Goal: Task Accomplishment & Management: Complete application form

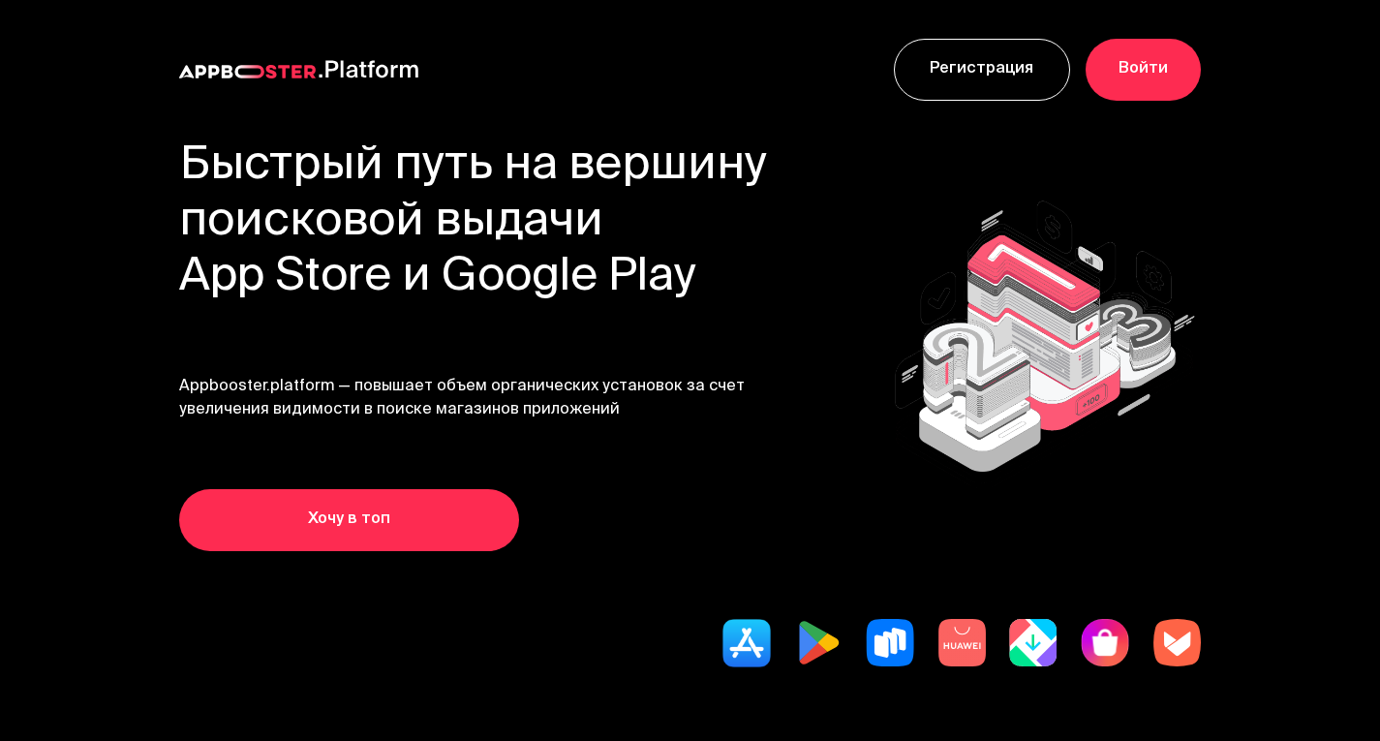
click at [1118, 78] on link "Войти" at bounding box center [1142, 70] width 115 height 62
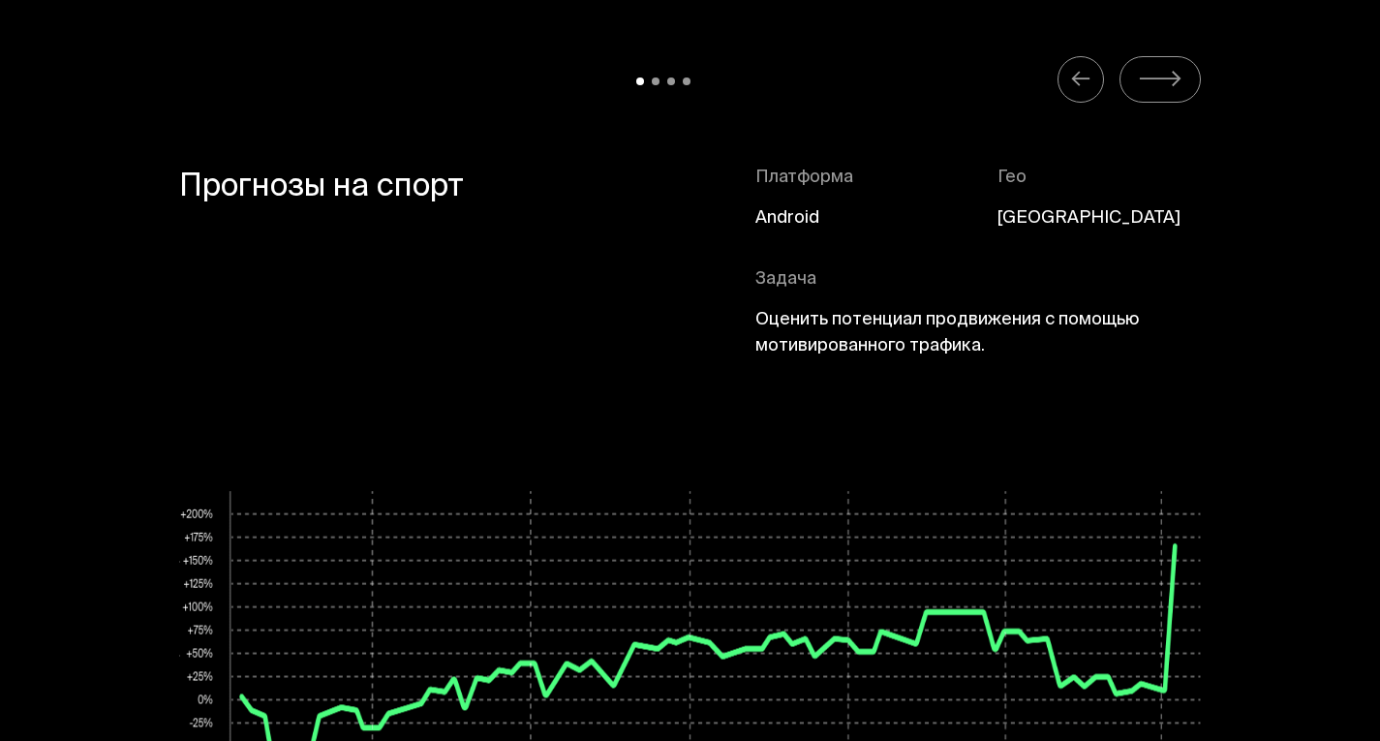
scroll to position [8678, 0]
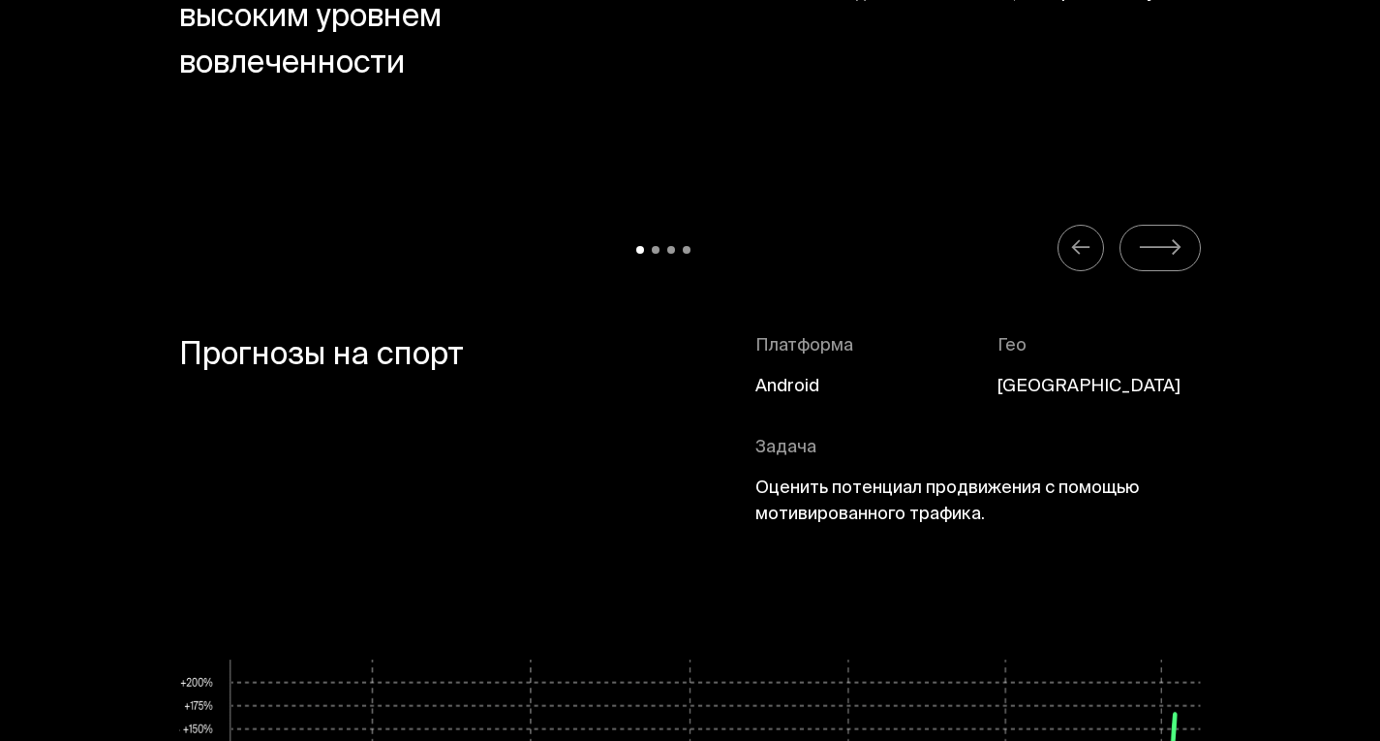
click at [1176, 225] on button "Carousel Navigation" at bounding box center [1159, 248] width 81 height 46
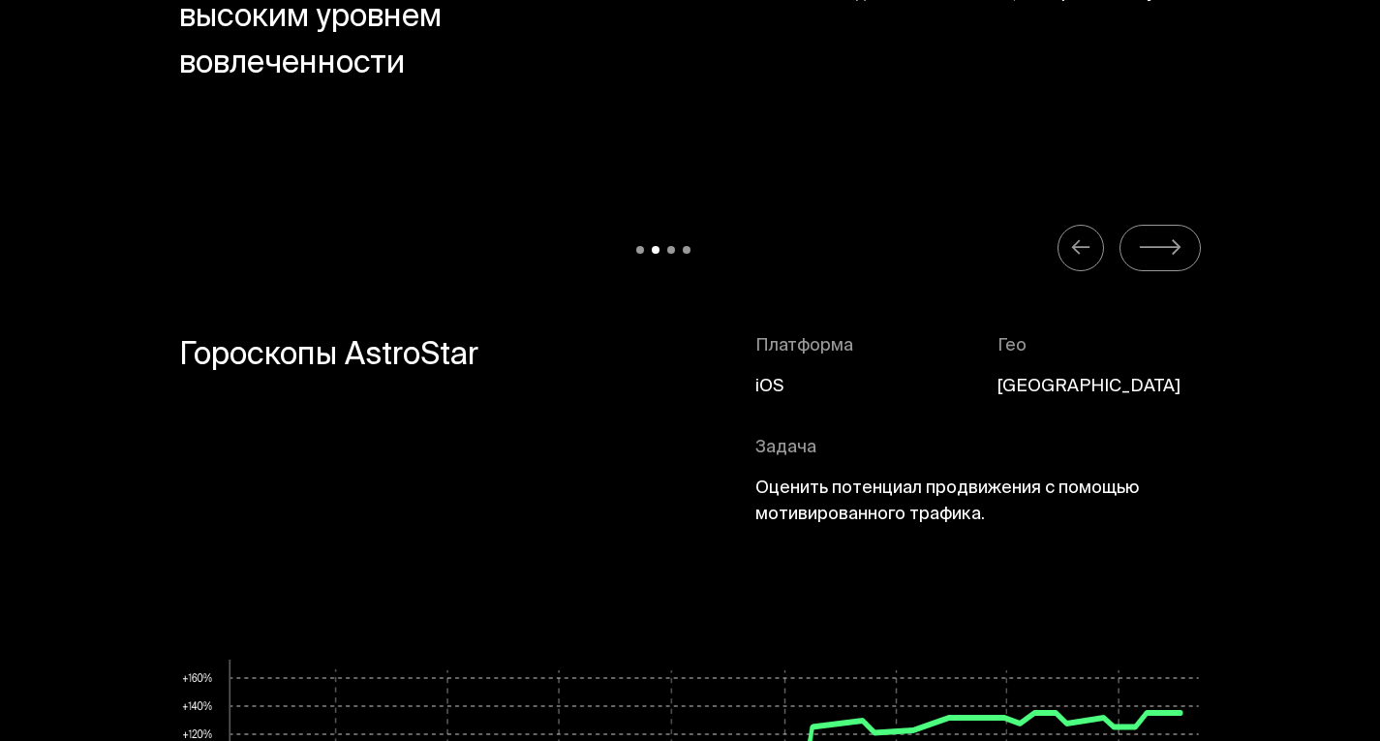
click at [1176, 225] on button "Carousel Navigation" at bounding box center [1159, 248] width 81 height 46
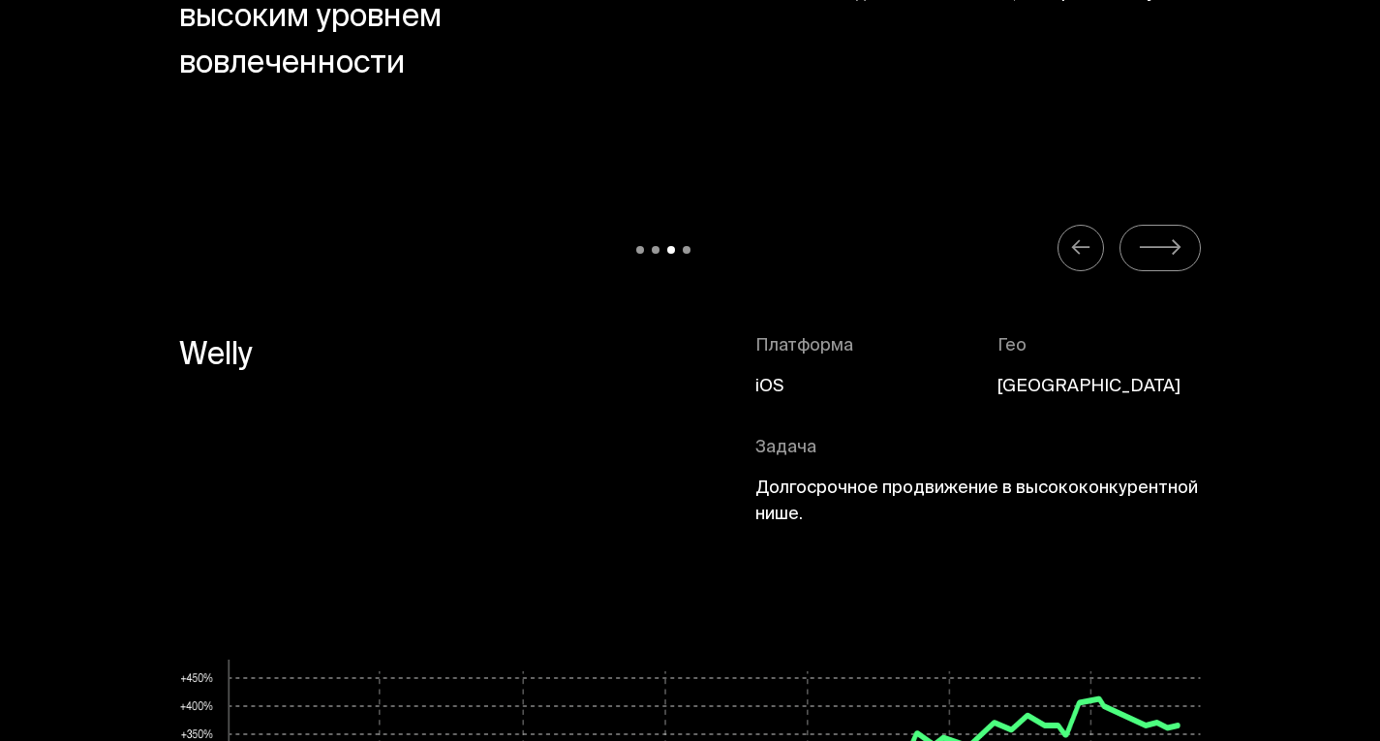
click at [1176, 225] on button "Carousel Navigation" at bounding box center [1159, 248] width 81 height 46
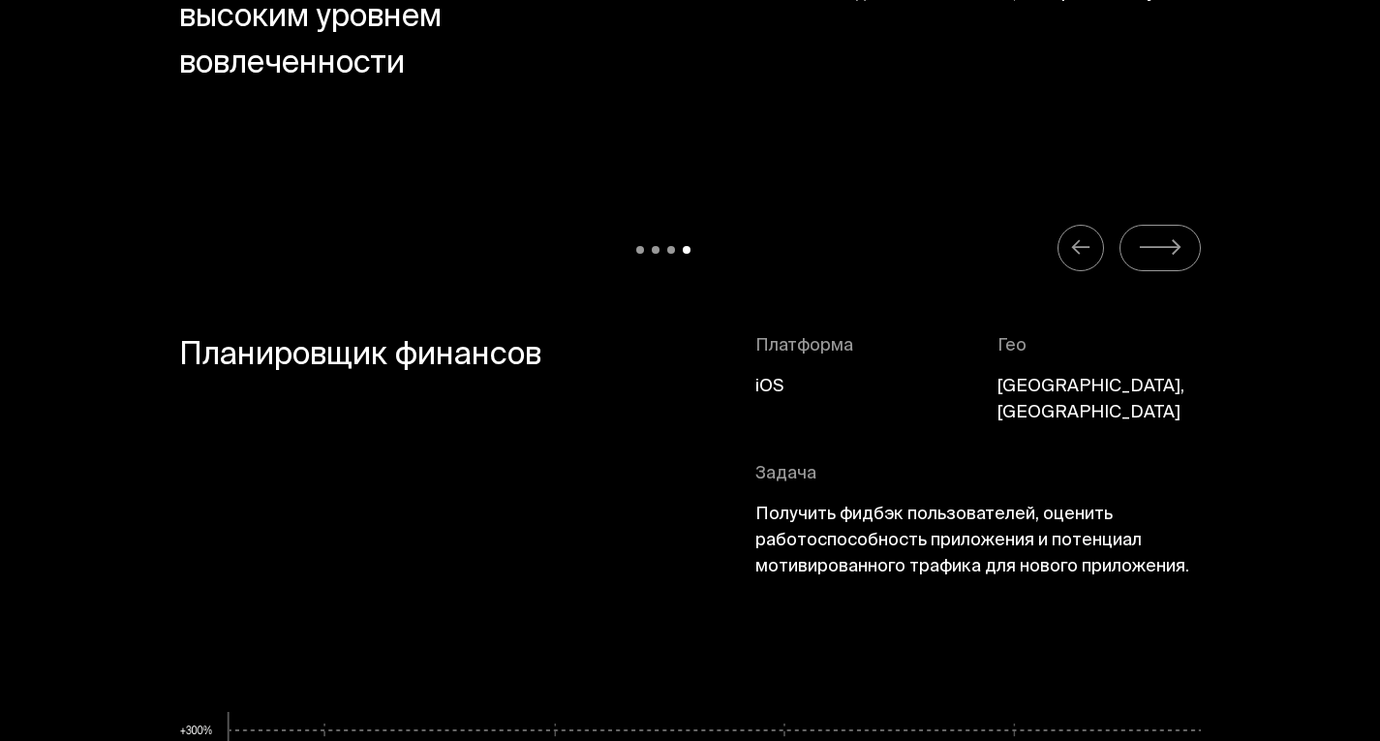
click at [1176, 225] on button "Carousel Navigation" at bounding box center [1159, 248] width 81 height 46
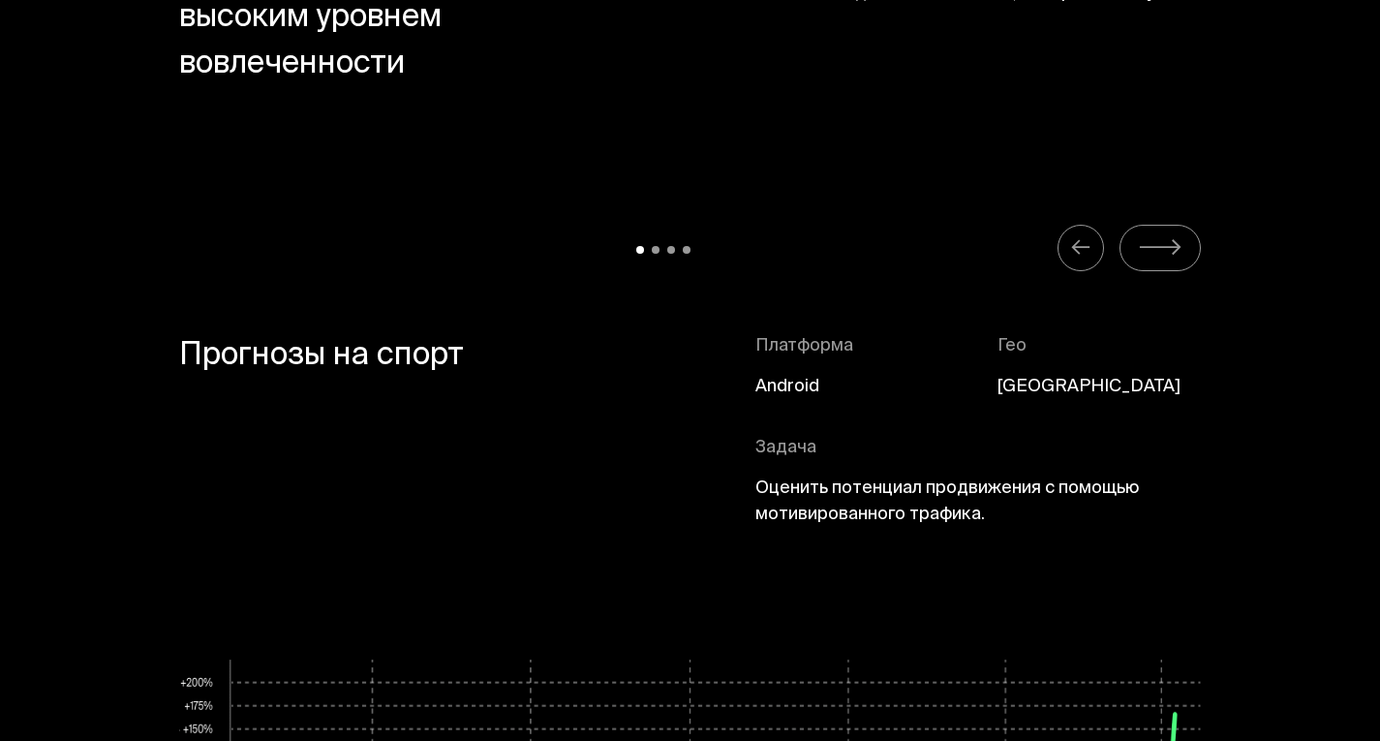
click at [1176, 225] on button "Carousel Navigation" at bounding box center [1159, 248] width 81 height 46
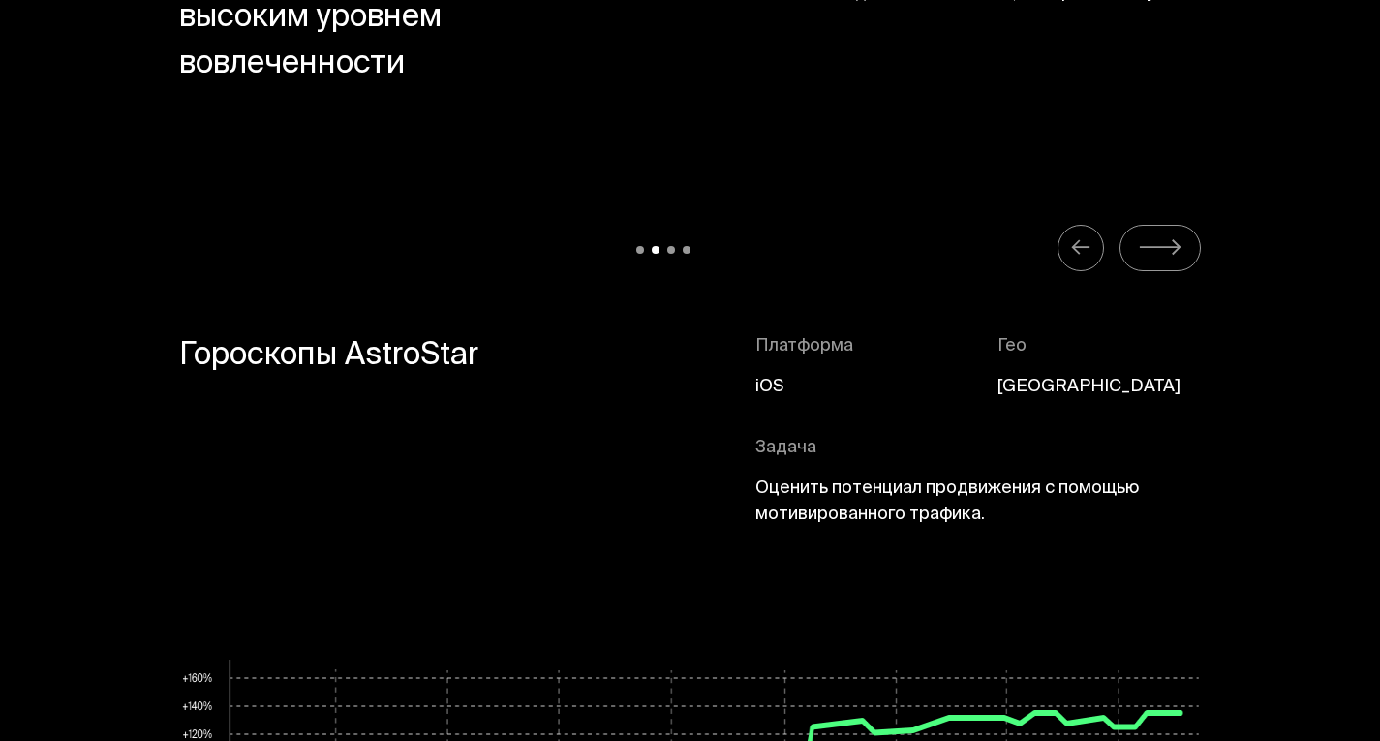
click at [1176, 225] on button "Carousel Navigation" at bounding box center [1159, 248] width 81 height 46
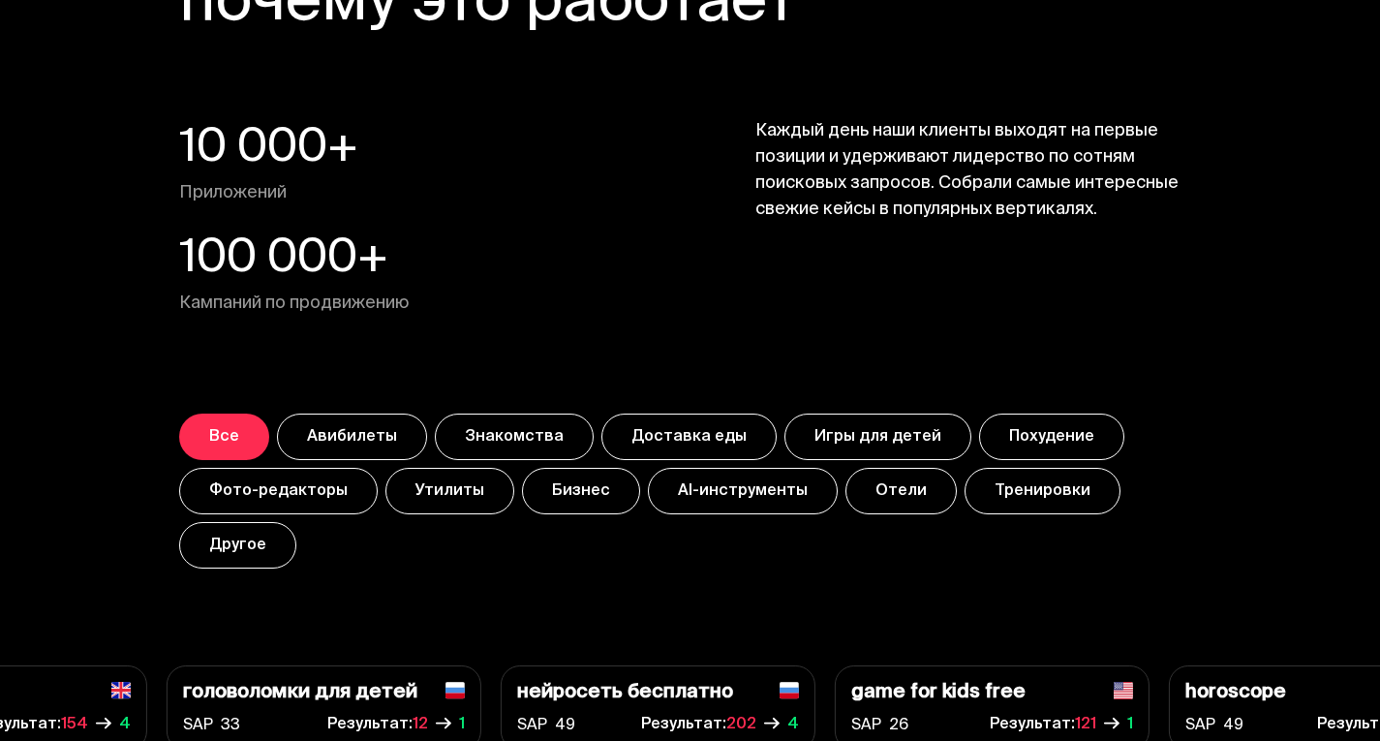
scroll to position [6548, 0]
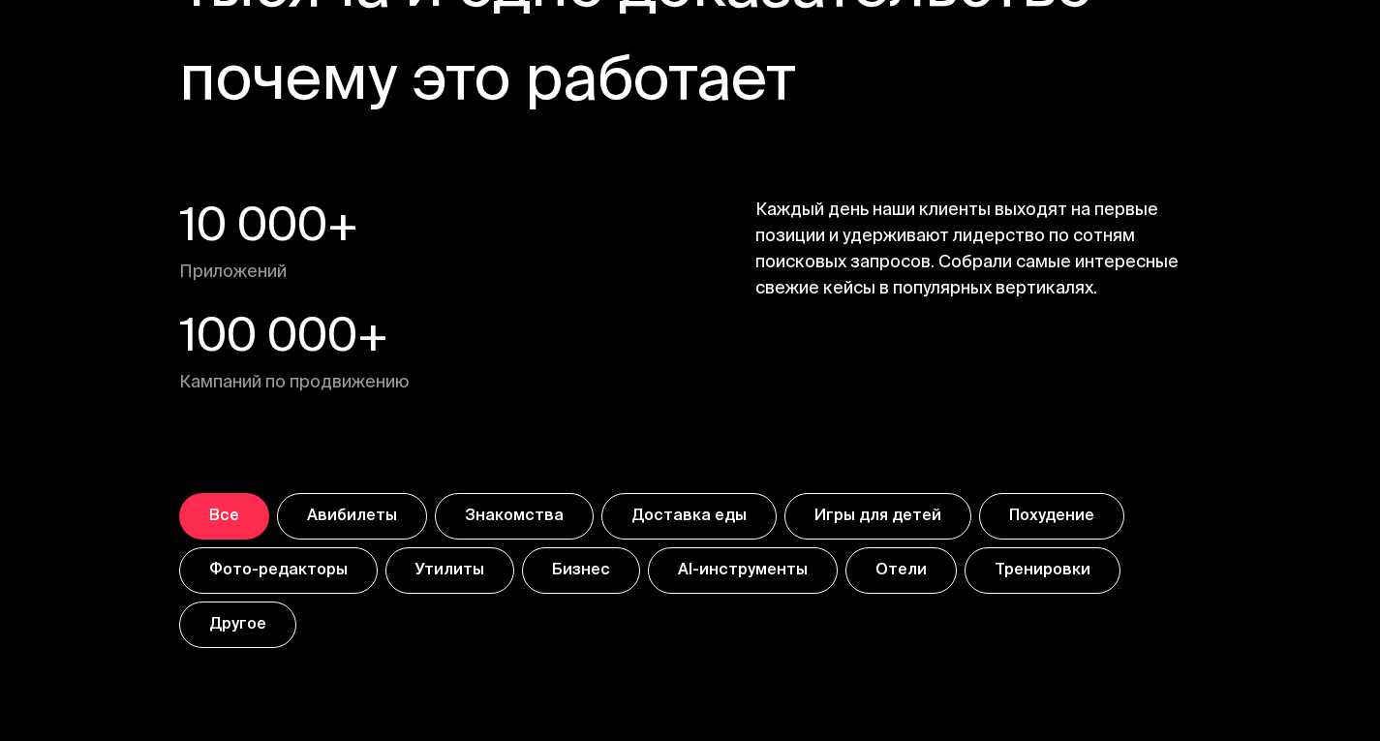
click at [283, 601] on button "Другое" at bounding box center [237, 624] width 117 height 46
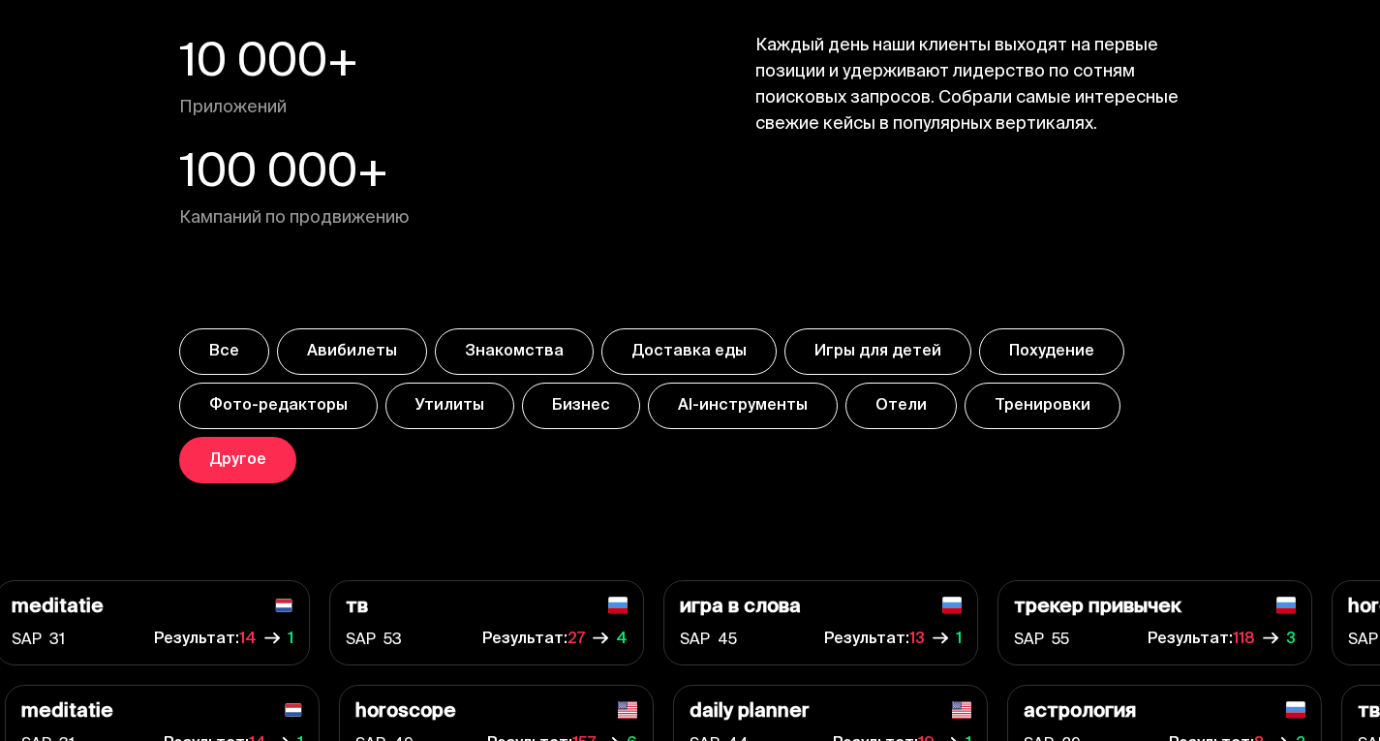
scroll to position [7032, 0]
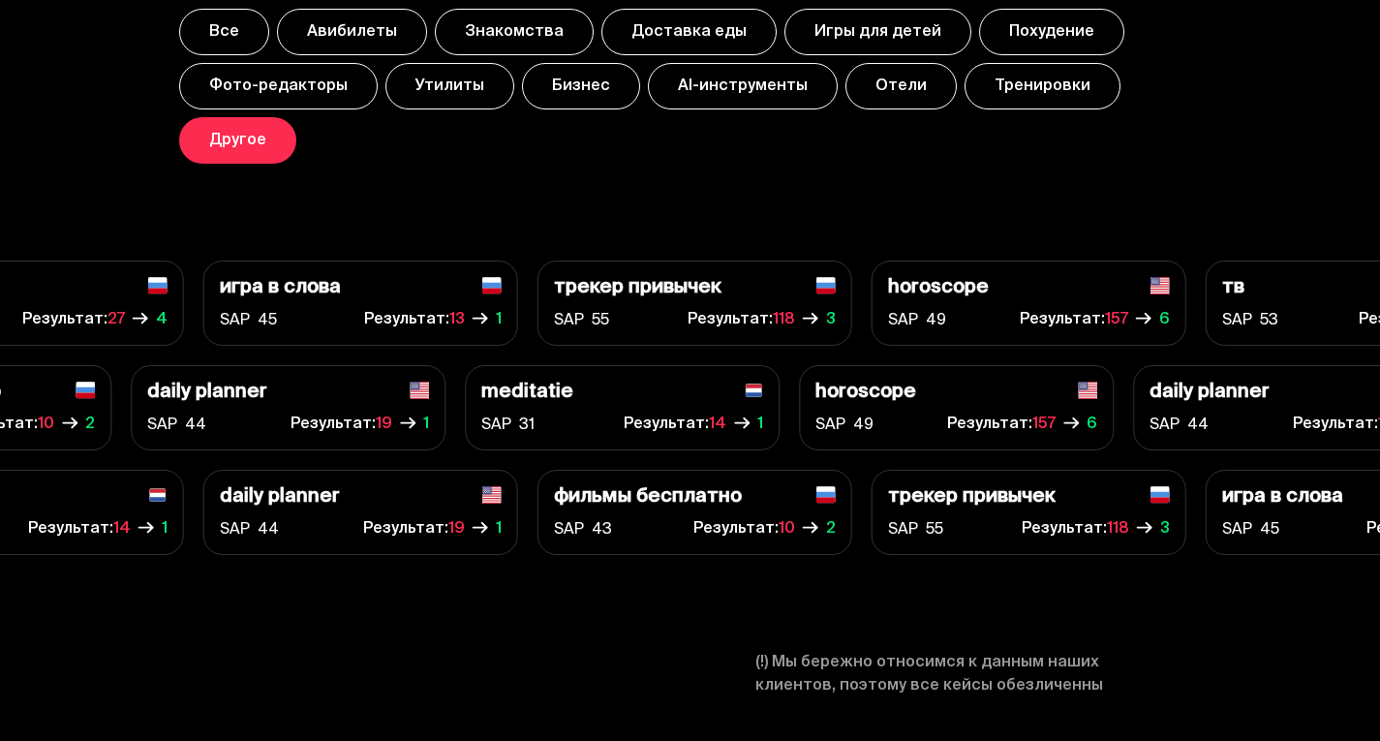
drag, startPoint x: 854, startPoint y: 326, endPoint x: 1072, endPoint y: 337, distance: 218.1
click at [1064, 411] on div "SAP 49 Результат: 157 6" at bounding box center [956, 424] width 282 height 27
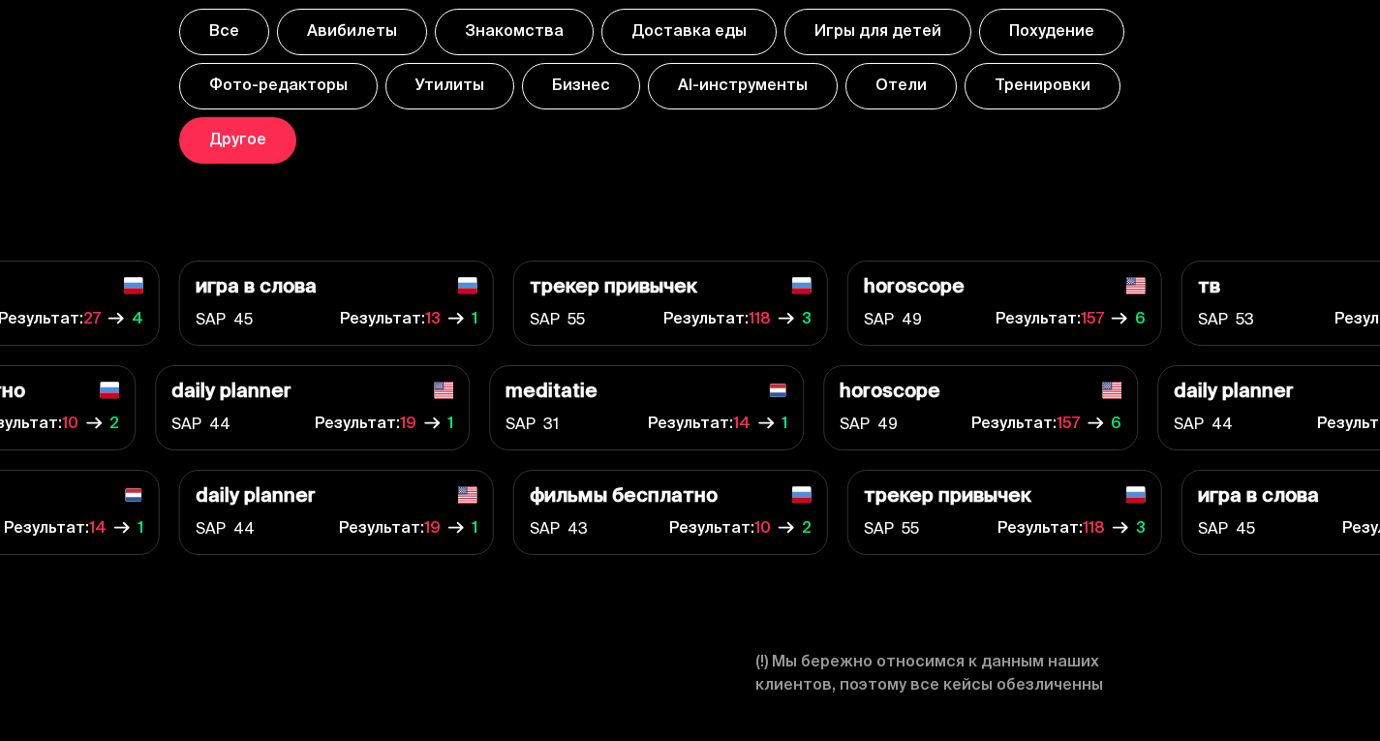
click at [1085, 411] on span "157" at bounding box center [1083, 424] width 54 height 27
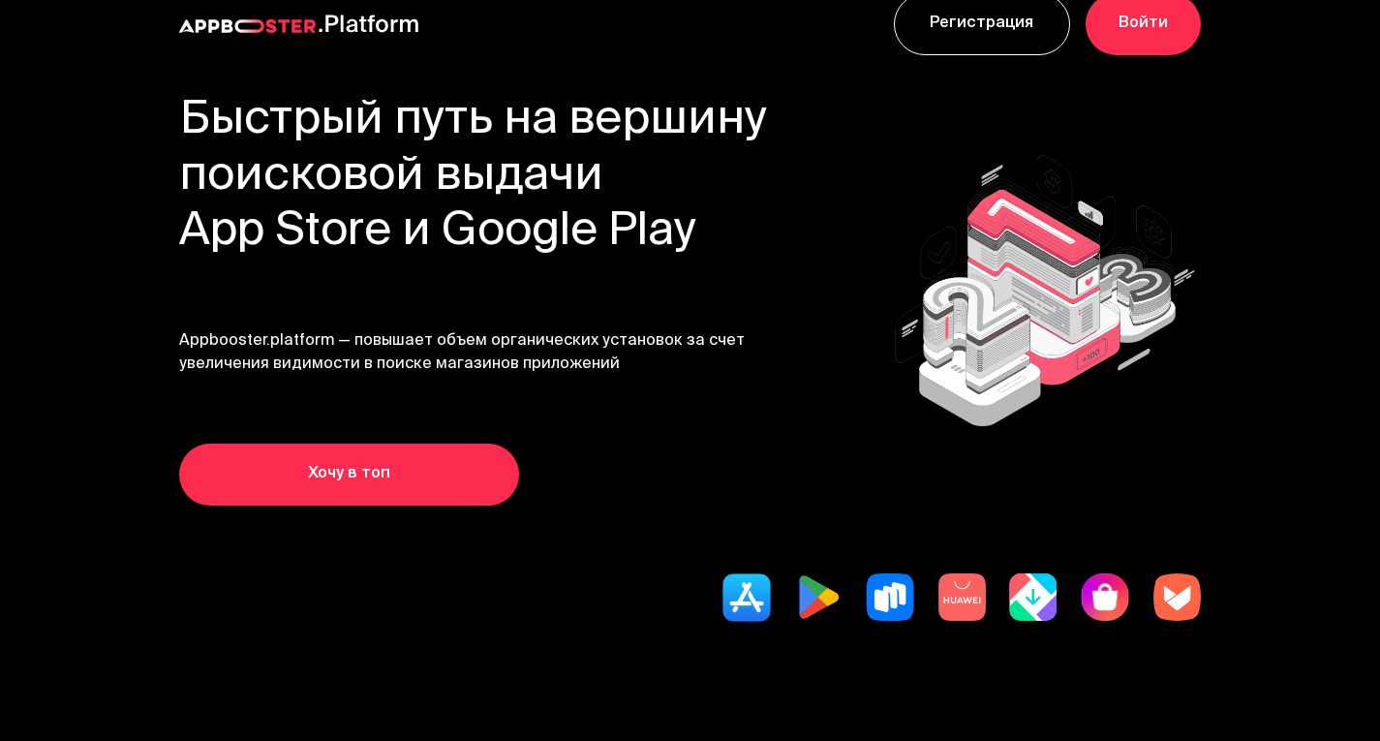
scroll to position [0, 0]
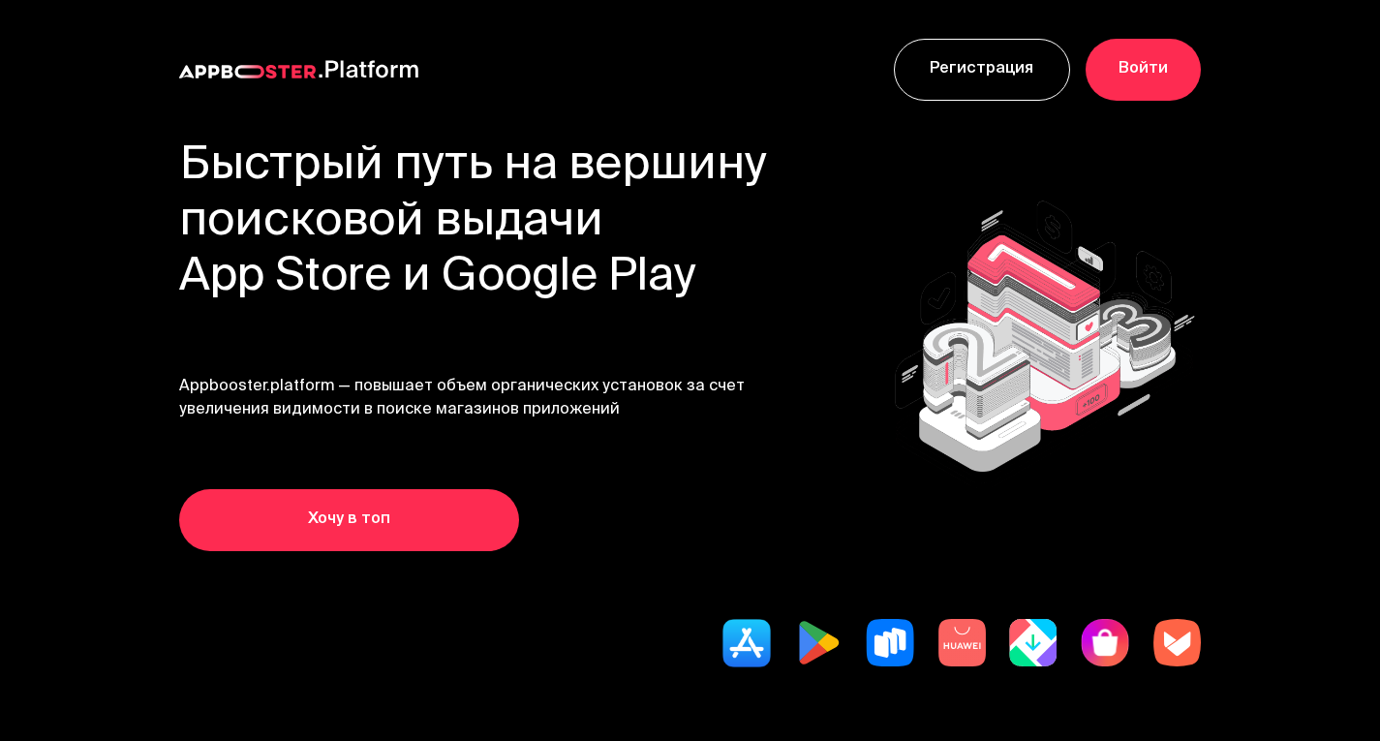
click at [1120, 92] on link "Войти" at bounding box center [1142, 70] width 115 height 62
